Goal: Task Accomplishment & Management: Complete application form

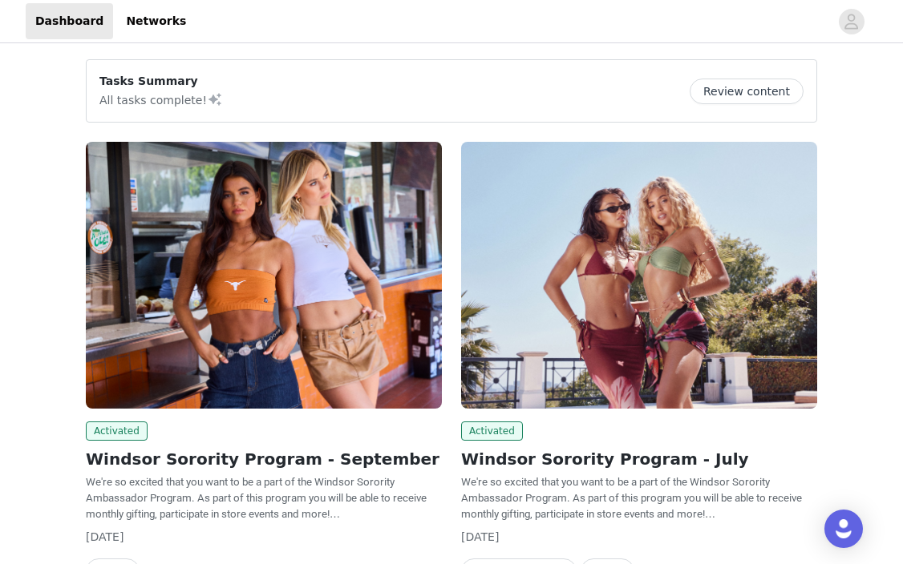
click at [269, 300] on img at bounding box center [264, 275] width 356 height 267
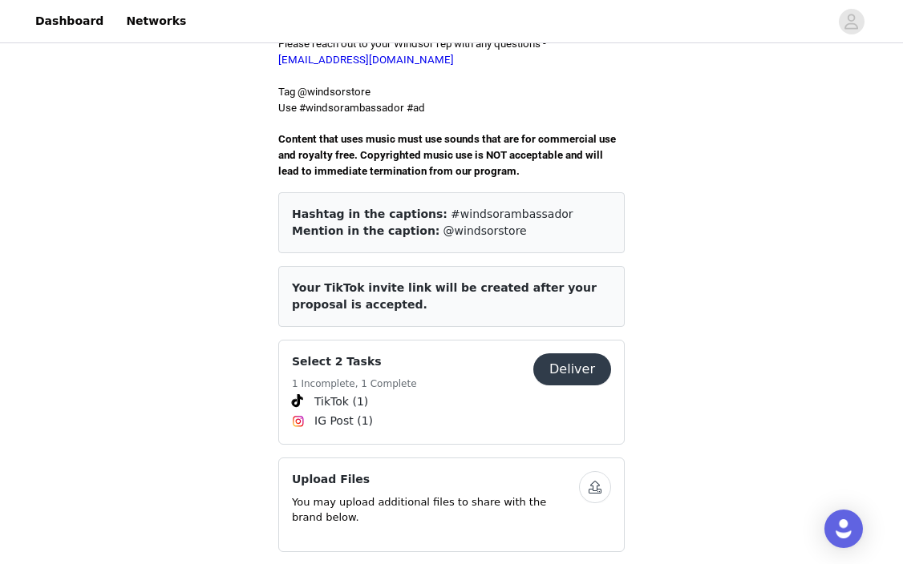
scroll to position [530, 0]
click at [566, 356] on button "Deliver" at bounding box center [572, 370] width 78 height 32
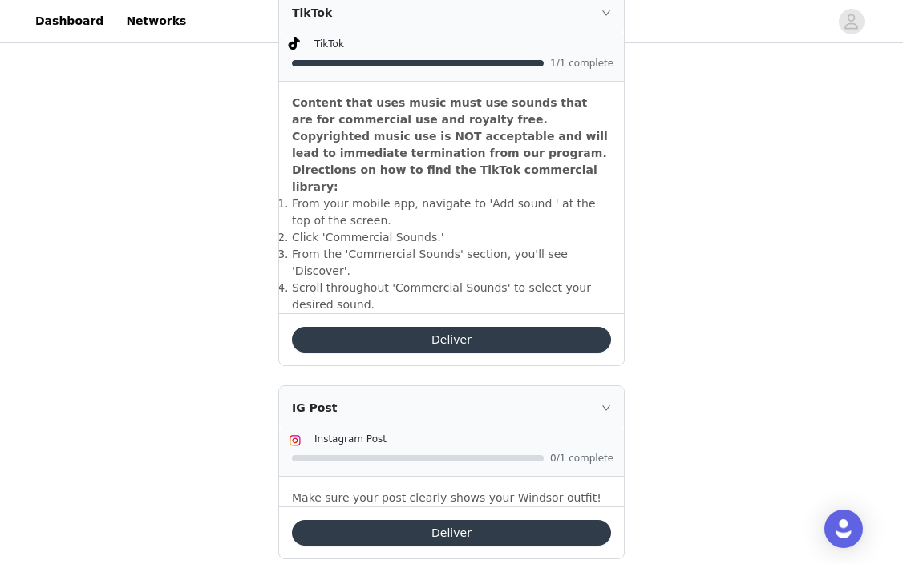
scroll to position [559, 0]
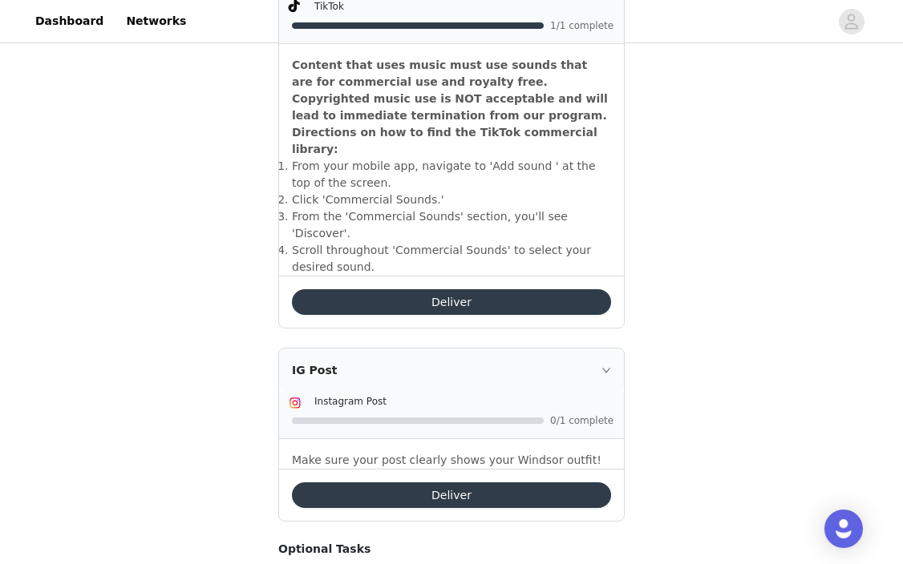
click at [520, 483] on button "Deliver" at bounding box center [451, 496] width 319 height 26
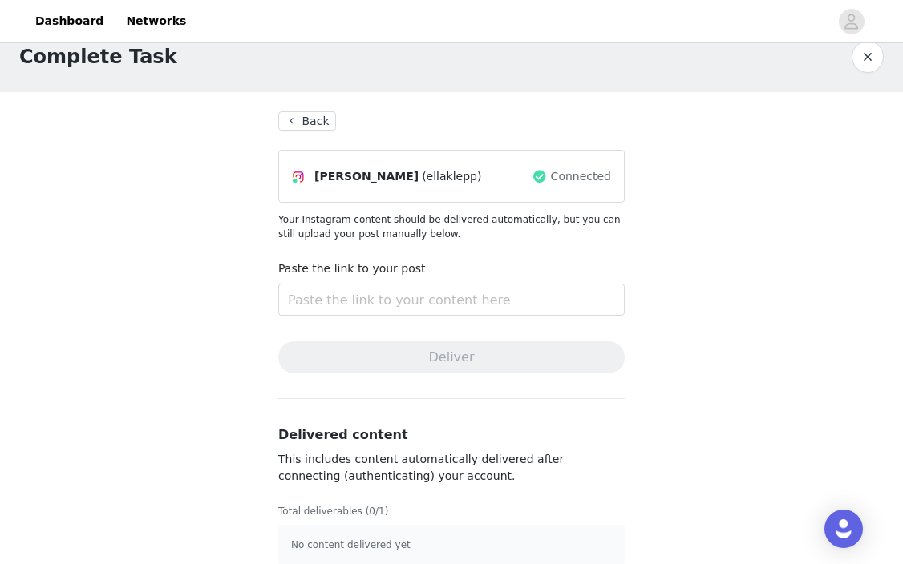
scroll to position [24, 0]
click at [479, 317] on div "Paste the link to your post" at bounding box center [451, 292] width 346 height 62
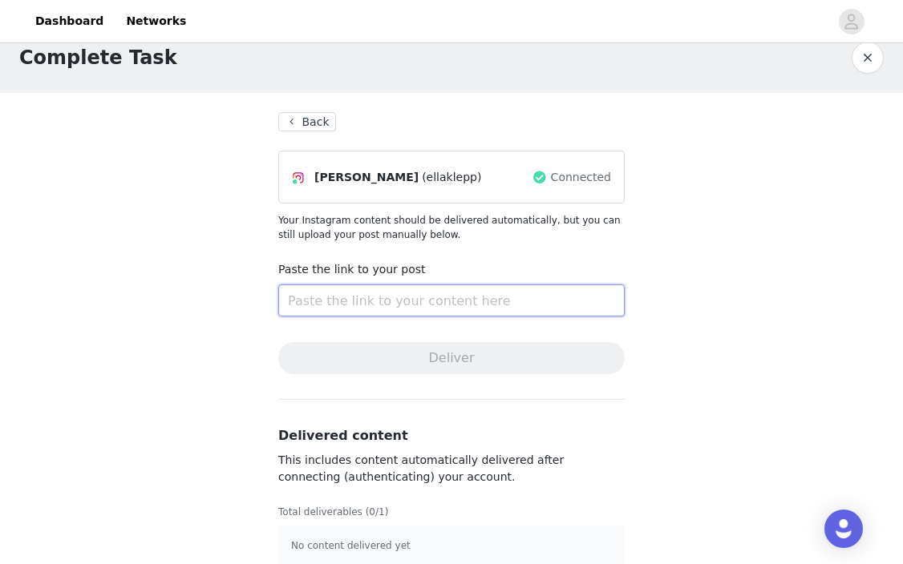
click at [397, 289] on input "text" at bounding box center [451, 301] width 346 height 32
paste input "[URL][DOMAIN_NAME]"
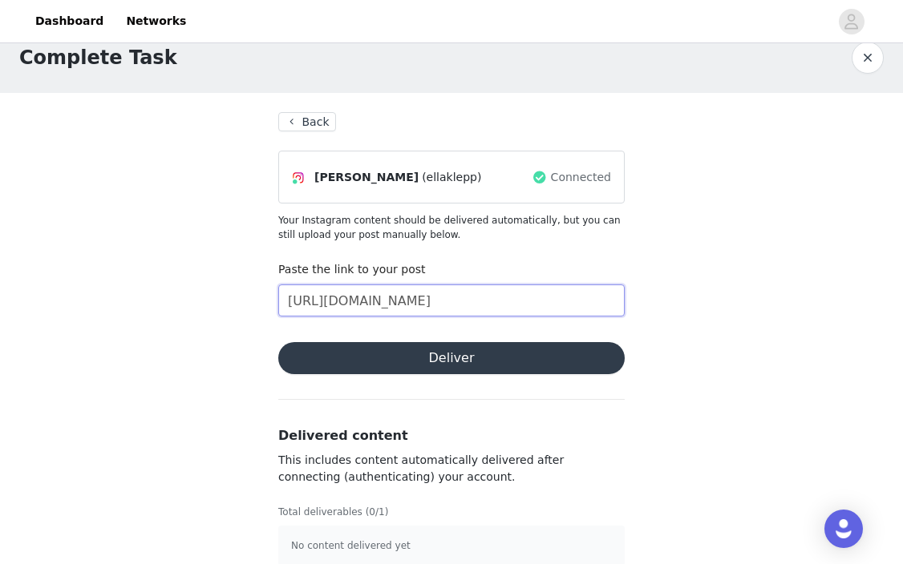
type input "[URL][DOMAIN_NAME]"
click at [406, 366] on button "Deliver" at bounding box center [451, 358] width 346 height 32
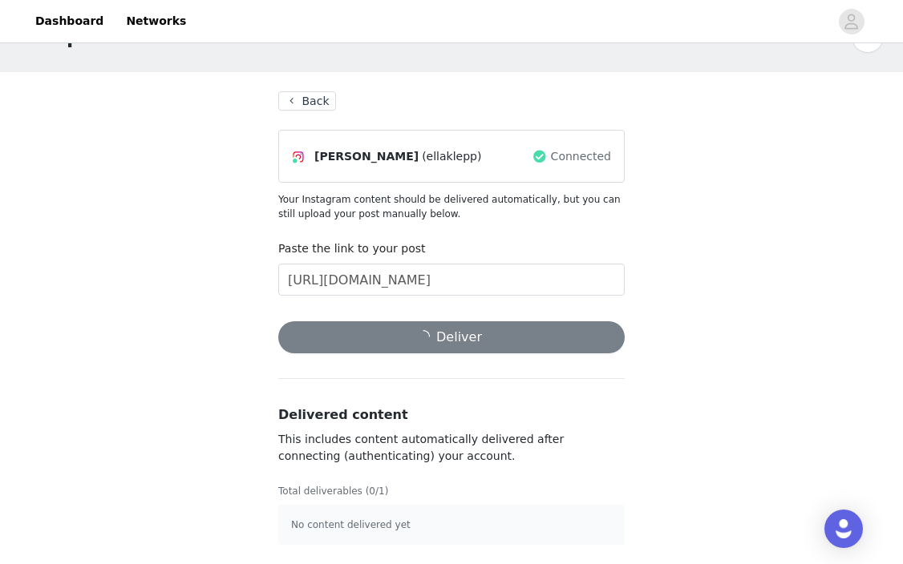
scroll to position [45, 0]
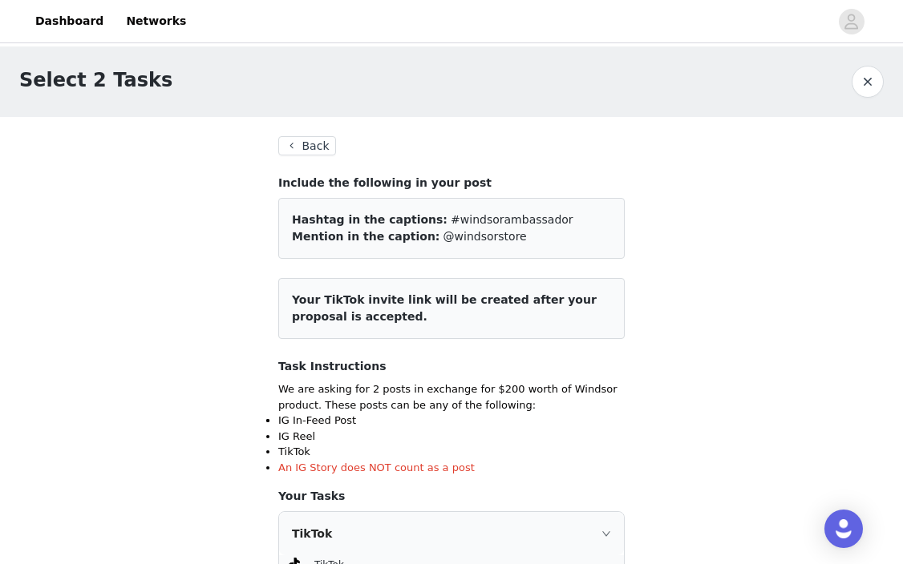
scroll to position [-1, 0]
click at [308, 144] on button "Back" at bounding box center [307, 145] width 58 height 19
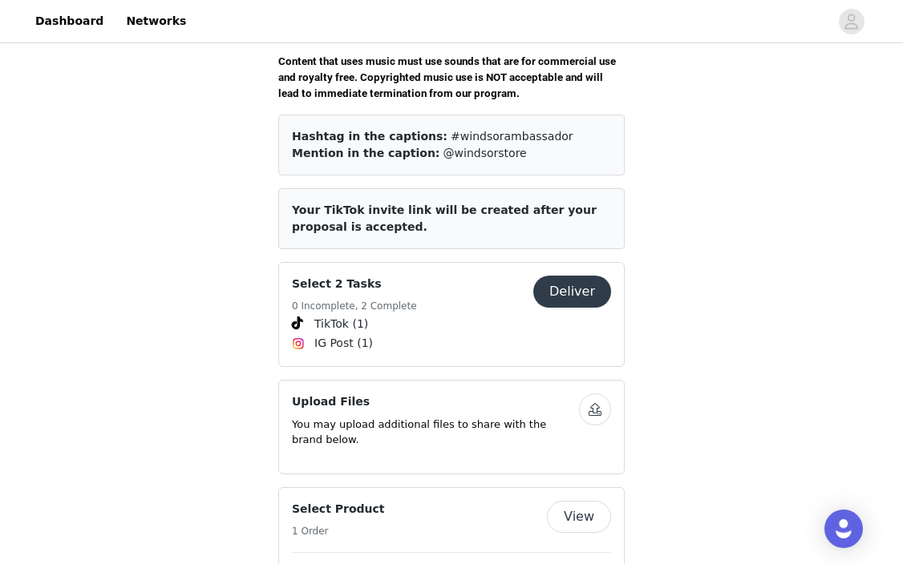
scroll to position [943, 0]
